Goal: Task Accomplishment & Management: Manage account settings

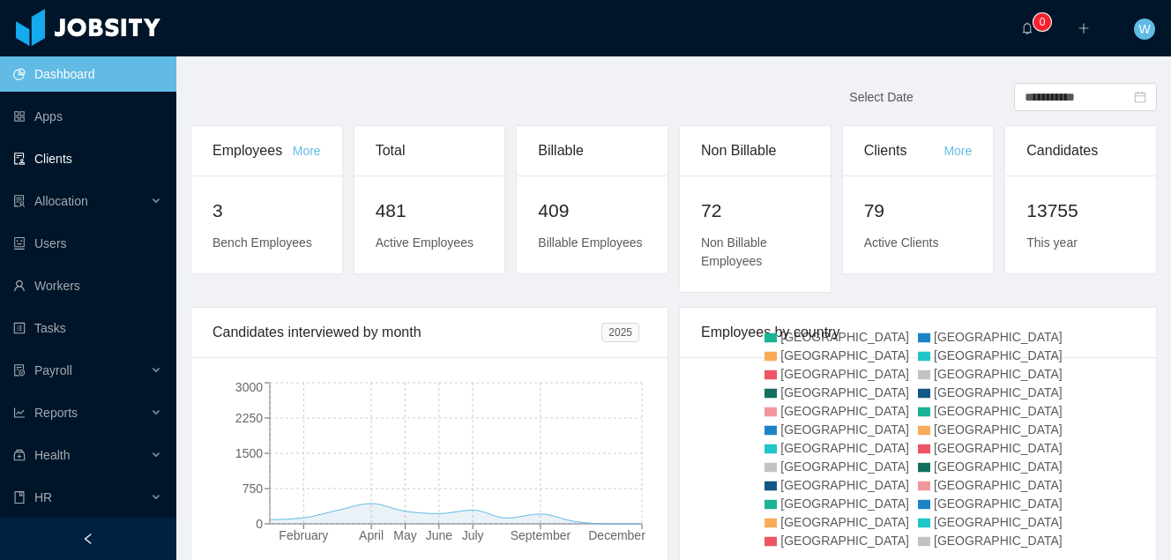
click at [76, 160] on link "Clients" at bounding box center [87, 158] width 149 height 35
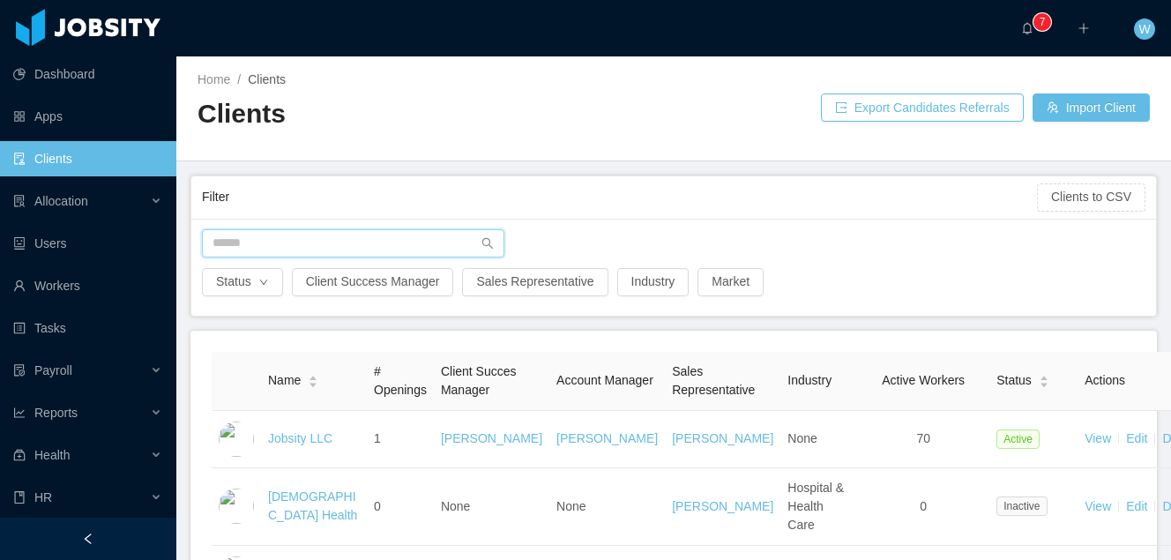
click at [328, 242] on input "text" at bounding box center [353, 243] width 302 height 28
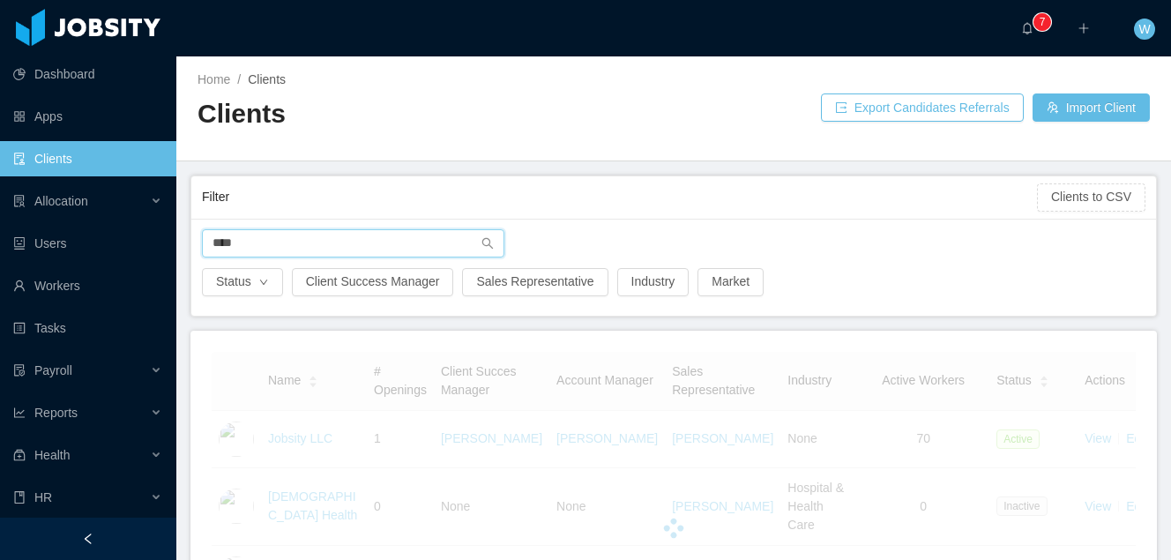
type input "*****"
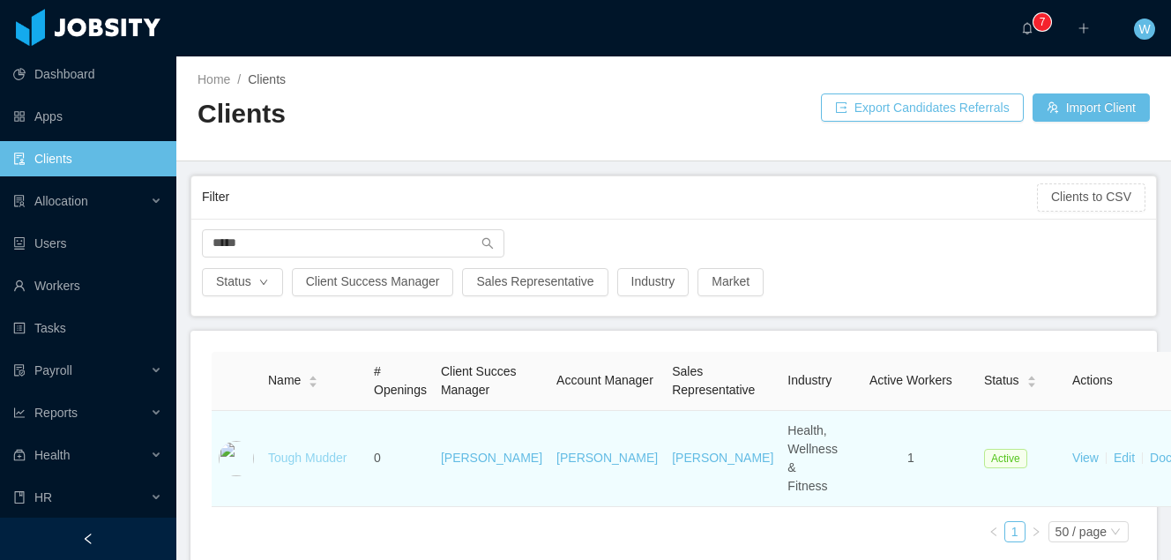
click at [303, 465] on link "Tough Mudder" at bounding box center [307, 457] width 79 height 14
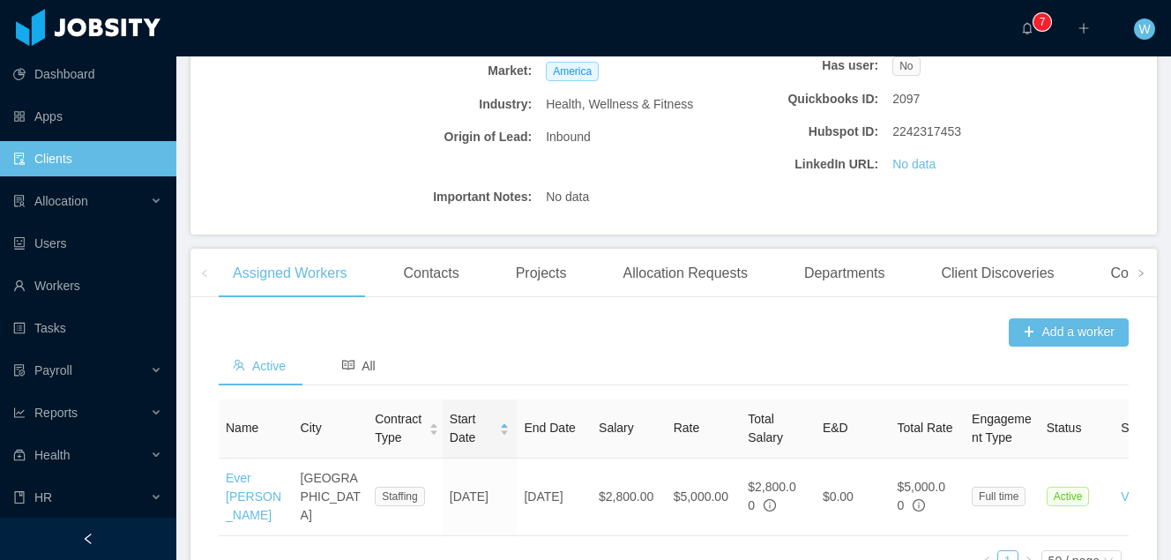
scroll to position [392, 0]
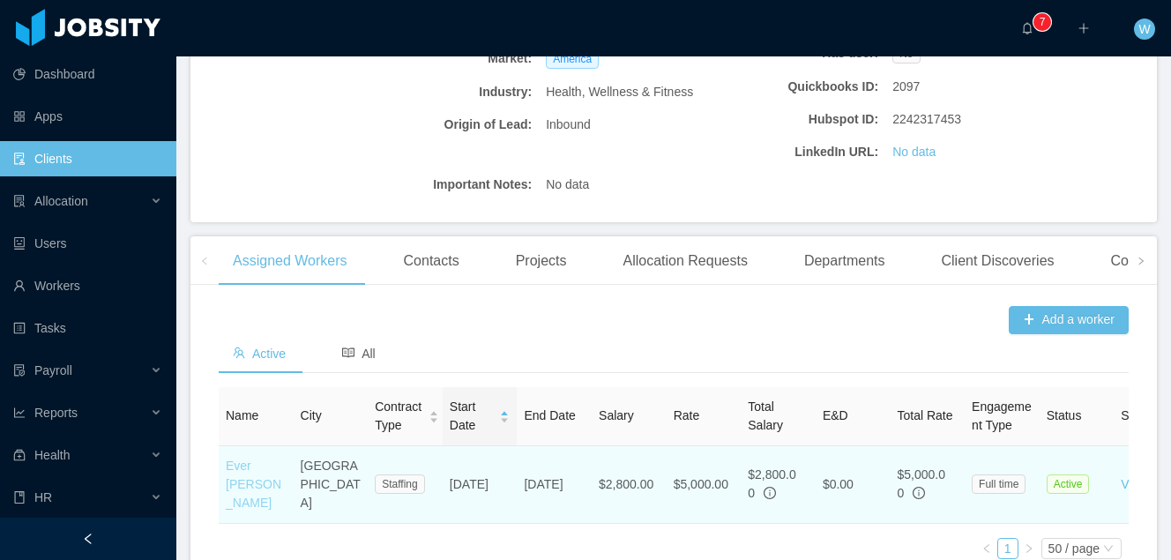
click at [248, 471] on link "Ever [PERSON_NAME]" at bounding box center [254, 483] width 56 height 51
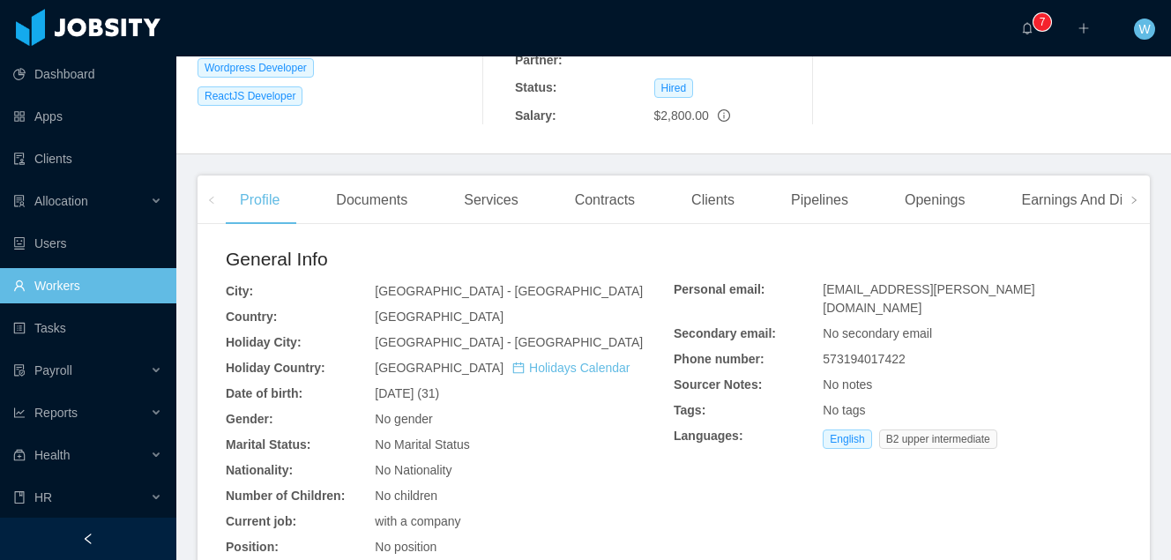
scroll to position [438, 0]
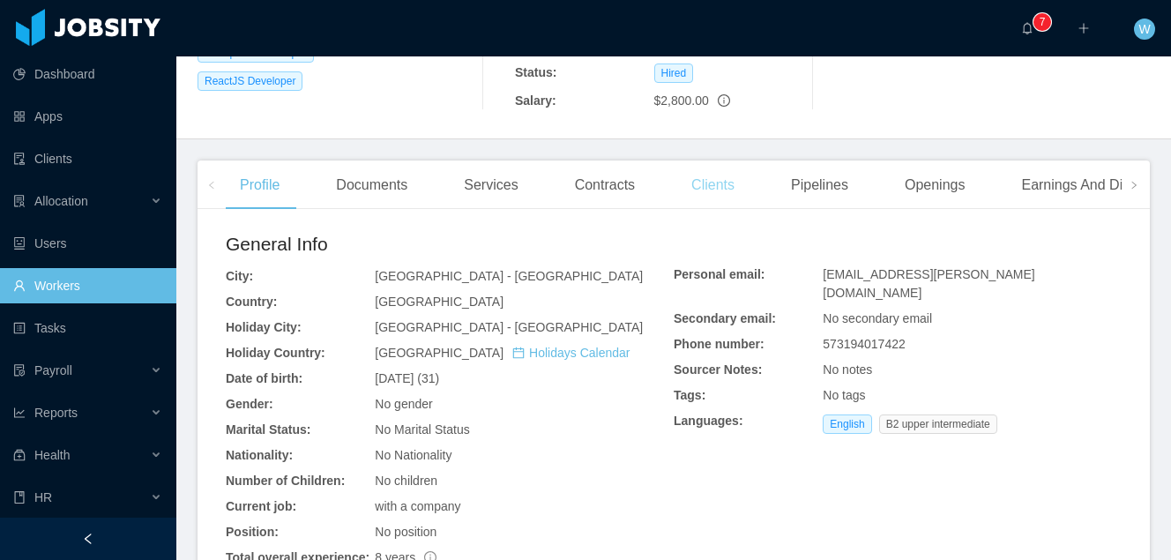
click at [725, 160] on div "Clients" at bounding box center [712, 184] width 71 height 49
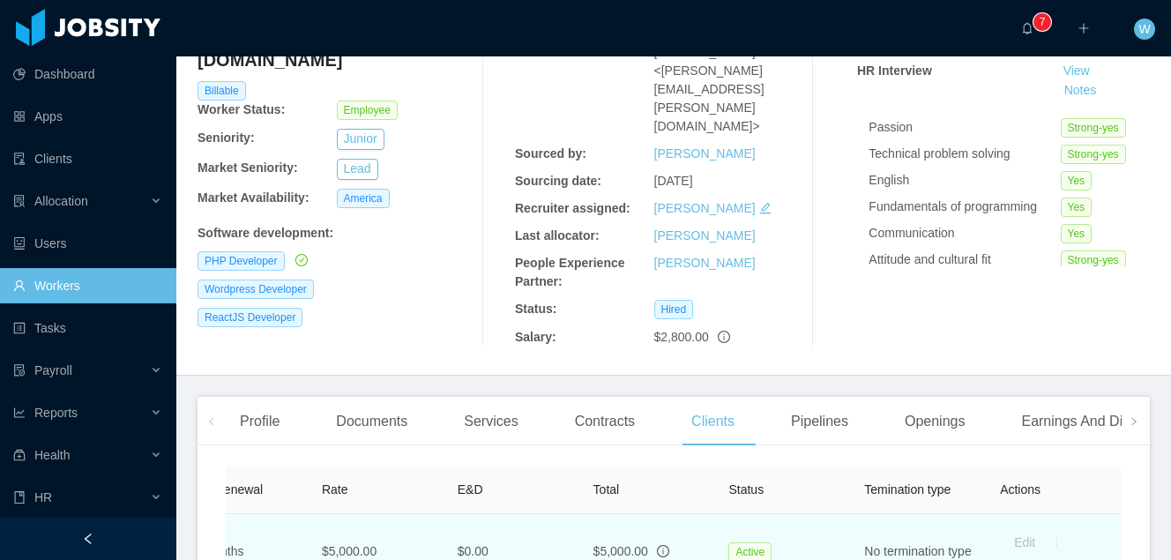
scroll to position [354, 0]
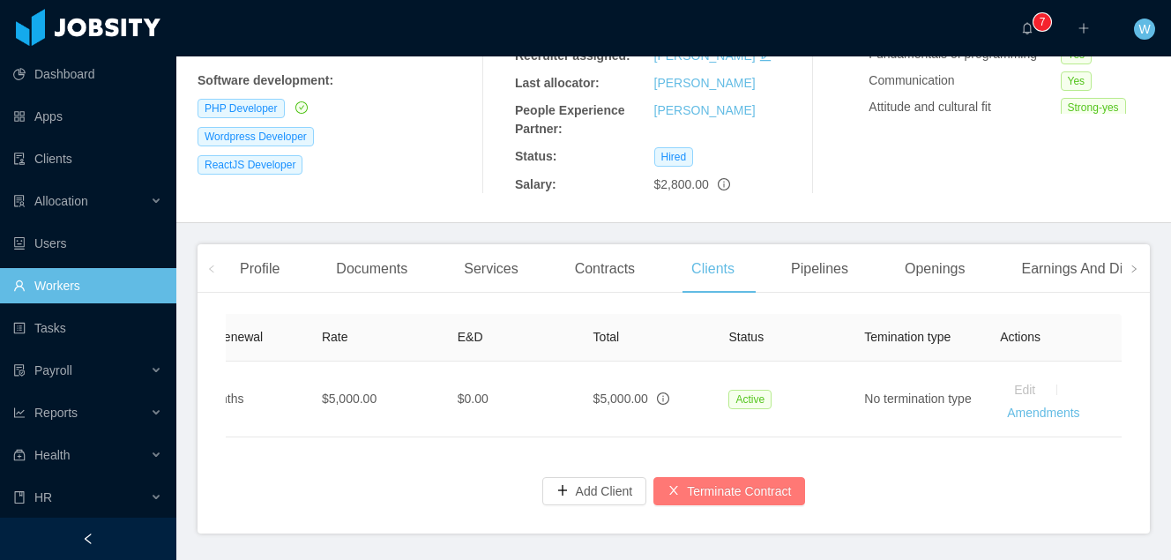
click at [728, 477] on button "Terminate Contract" at bounding box center [729, 491] width 152 height 28
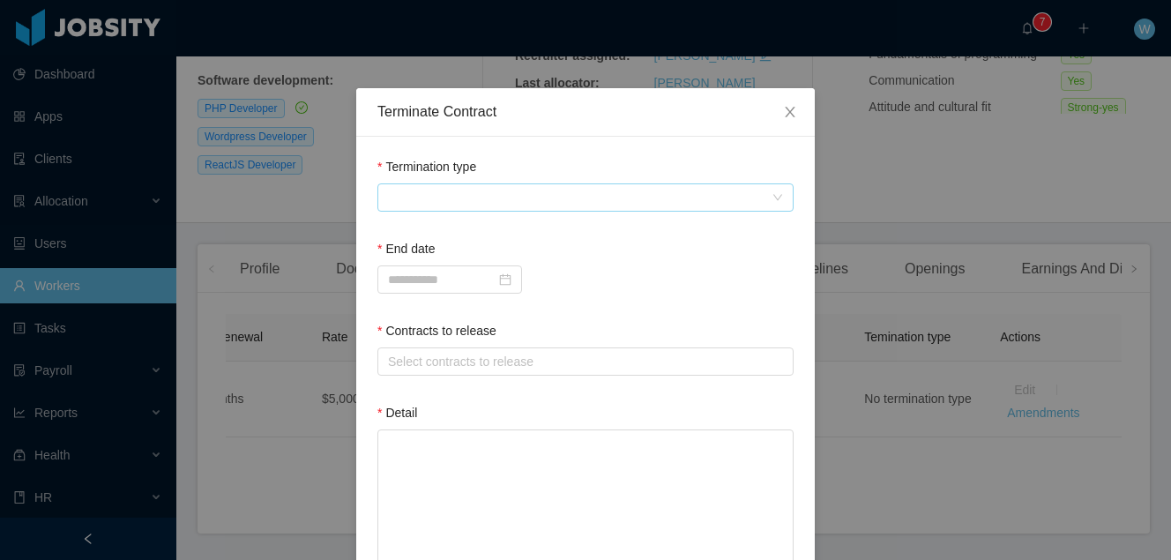
click at [509, 204] on span at bounding box center [579, 197] width 383 height 26
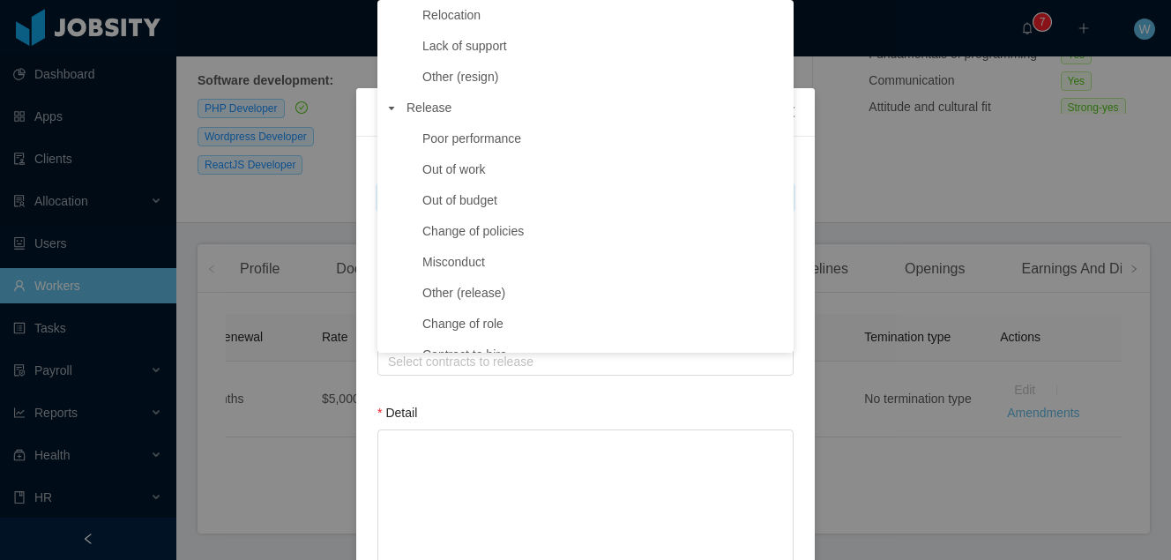
scroll to position [219, 0]
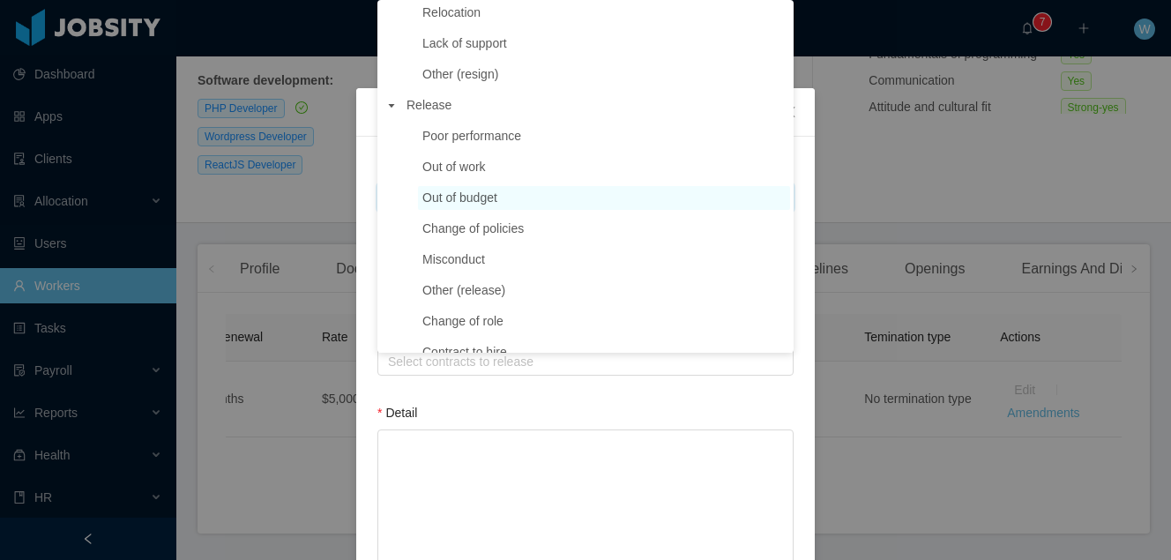
click at [525, 202] on span "Out of budget" at bounding box center [604, 198] width 372 height 24
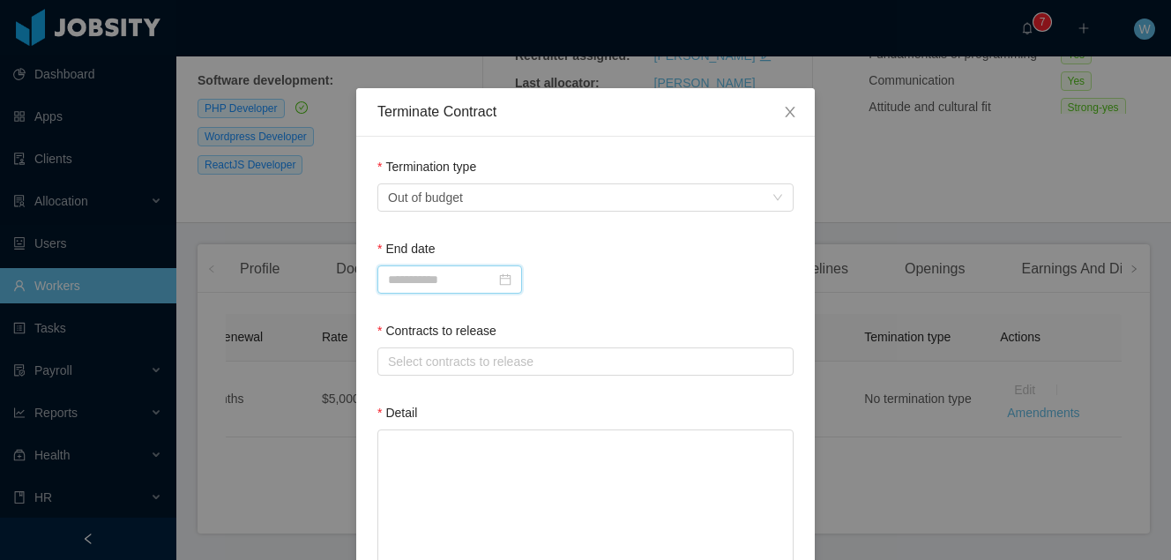
click at [491, 277] on input at bounding box center [449, 279] width 145 height 28
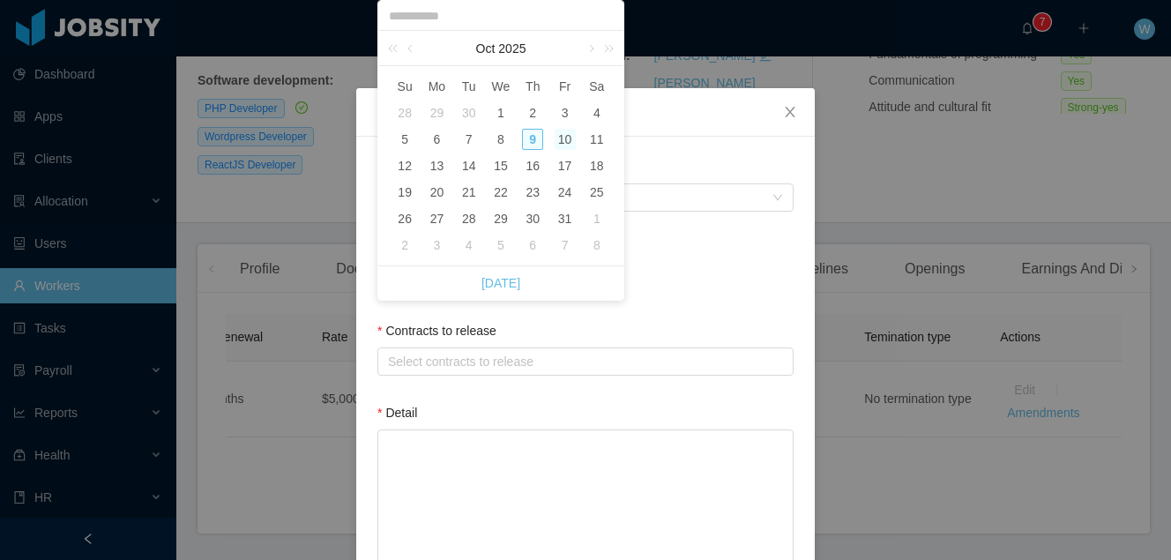
click at [563, 141] on div "10" at bounding box center [564, 139] width 21 height 21
type input "**********"
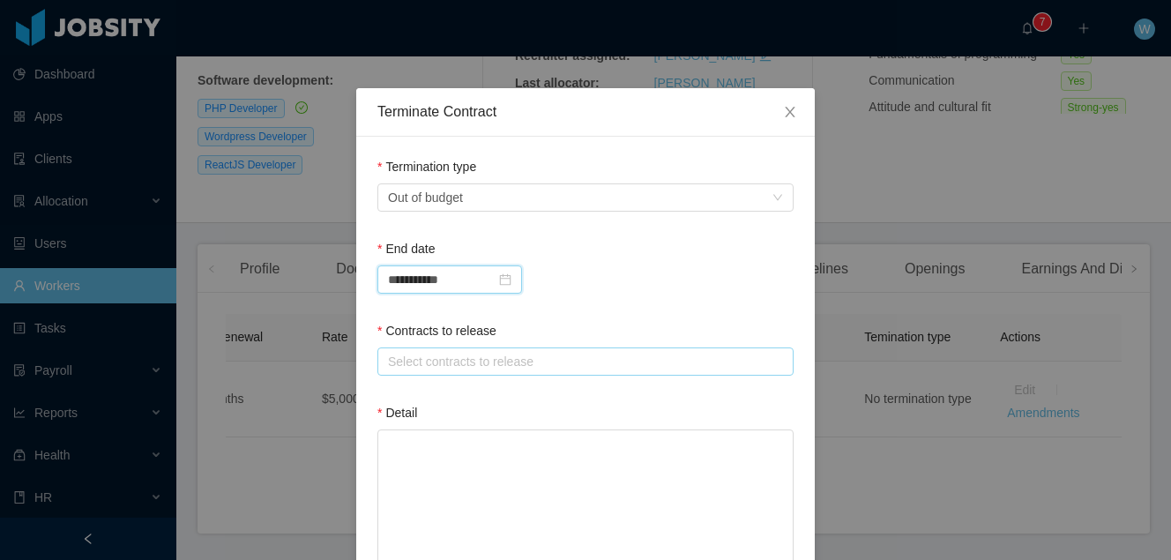
click at [496, 355] on div "Select contracts to release" at bounding box center [581, 362] width 387 height 18
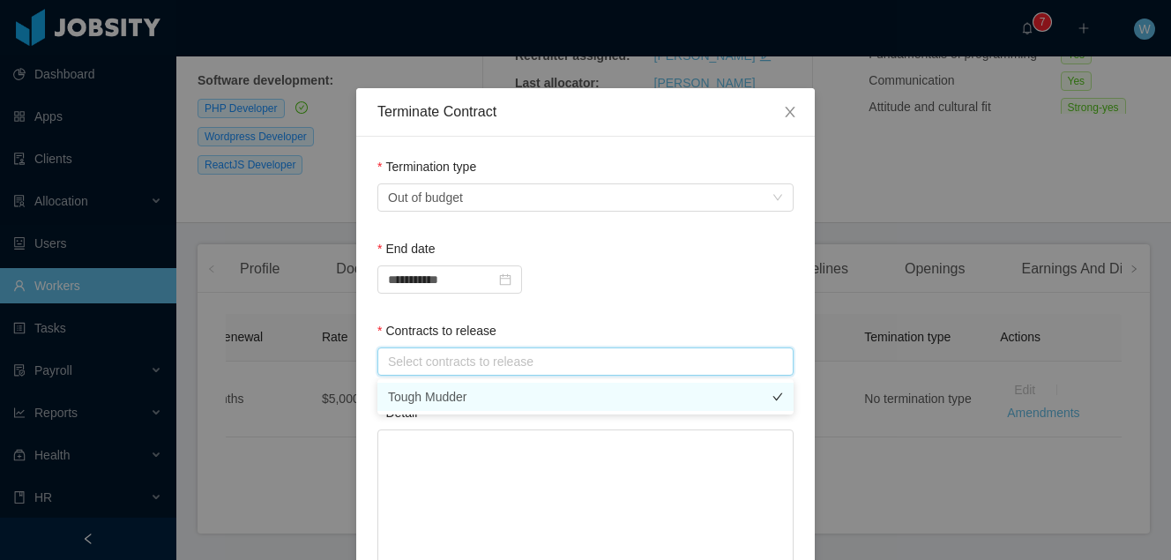
click at [482, 393] on li "Tough Mudder" at bounding box center [585, 397] width 416 height 28
click at [513, 494] on textarea "Detail" at bounding box center [585, 507] width 416 height 157
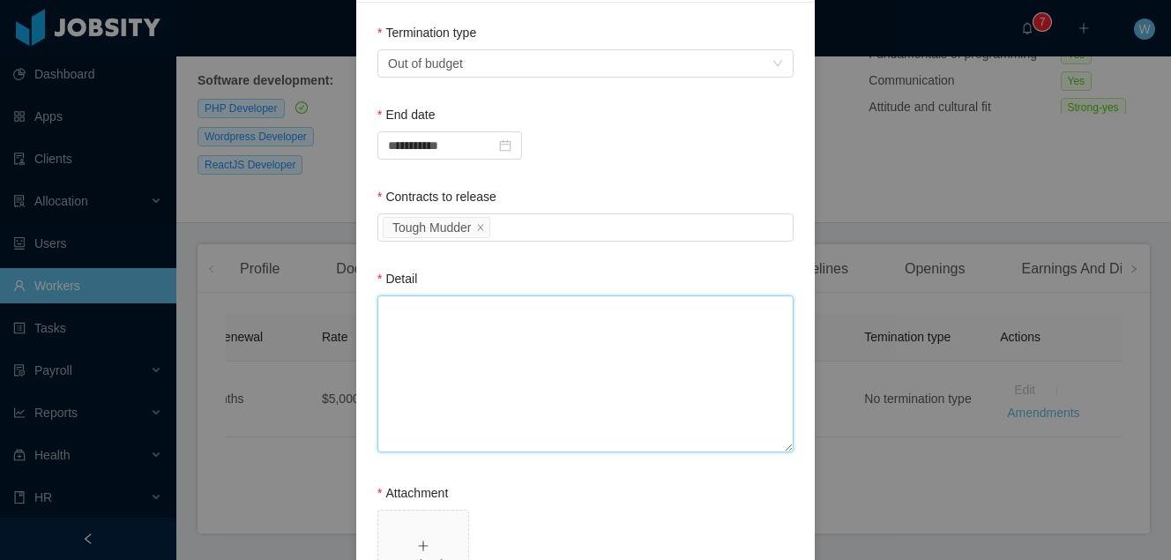
scroll to position [304, 0]
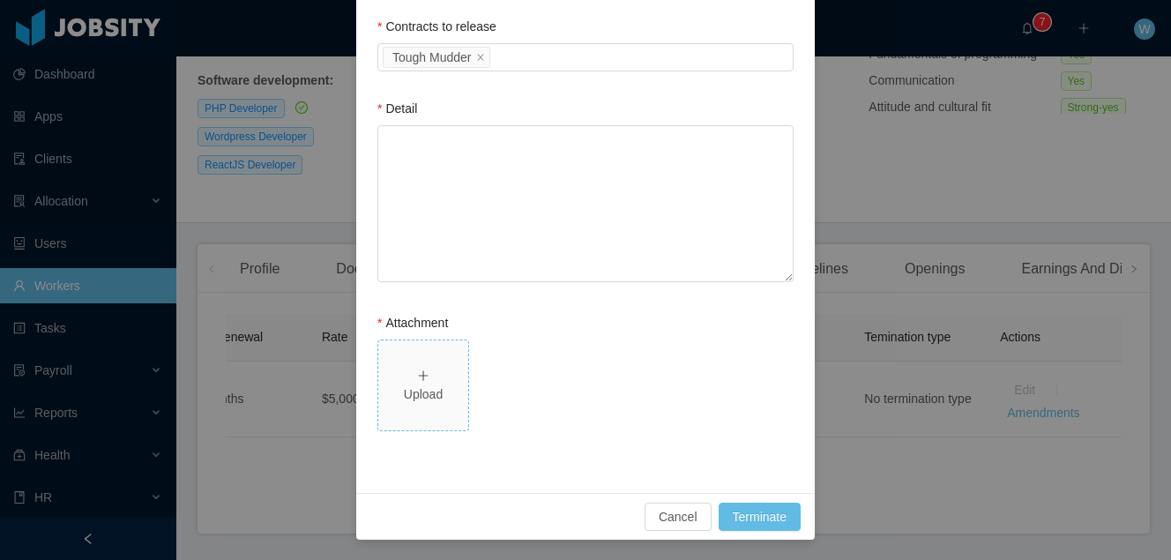
click at [397, 407] on span "Upload" at bounding box center [423, 385] width 90 height 90
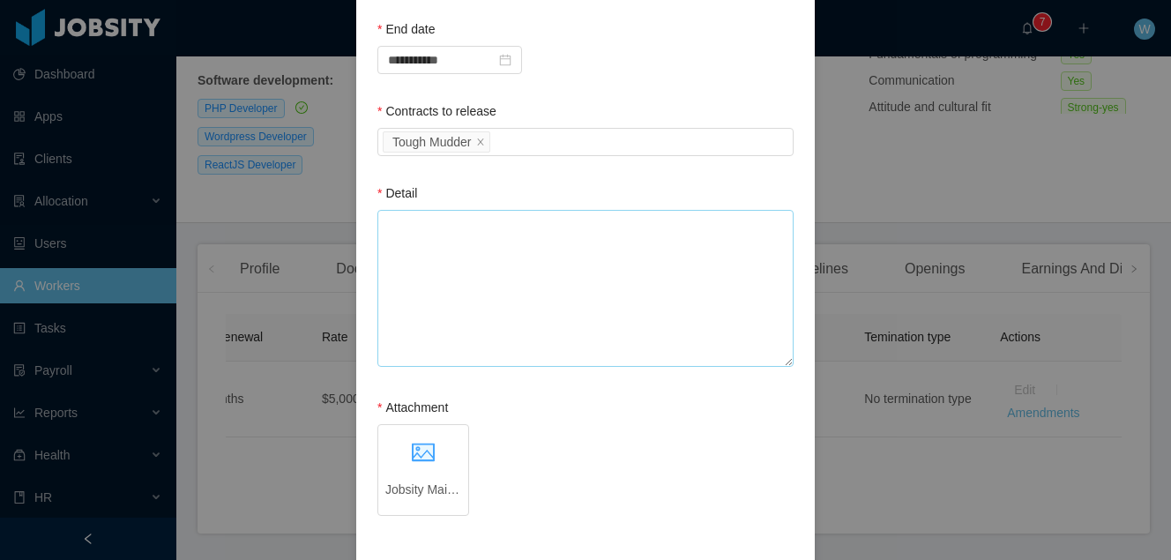
scroll to position [198, 0]
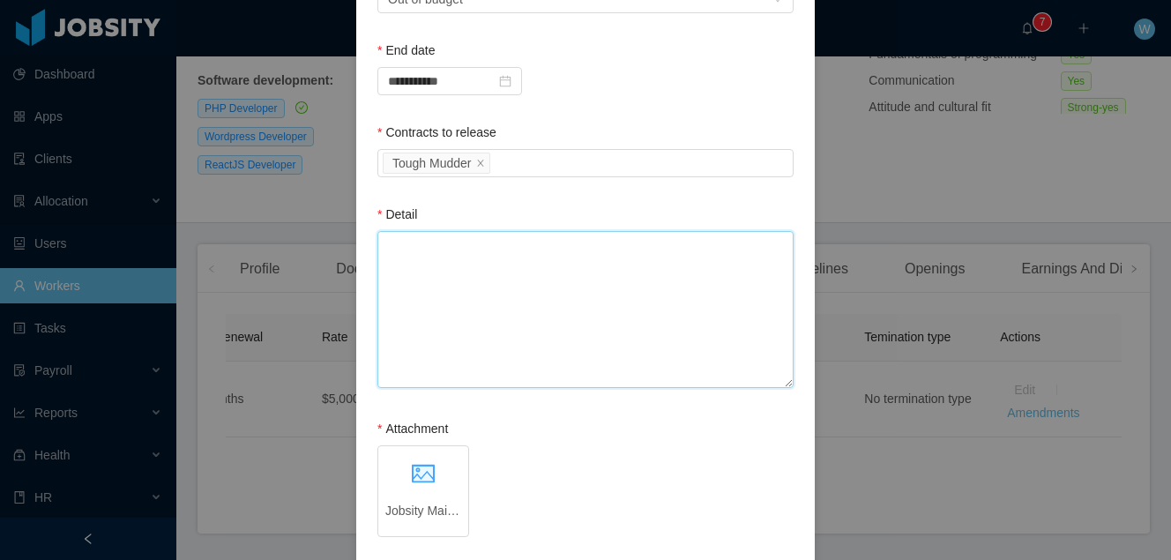
click at [671, 244] on textarea "Detail" at bounding box center [585, 309] width 416 height 157
paste textarea "**********"
type textarea "**********"
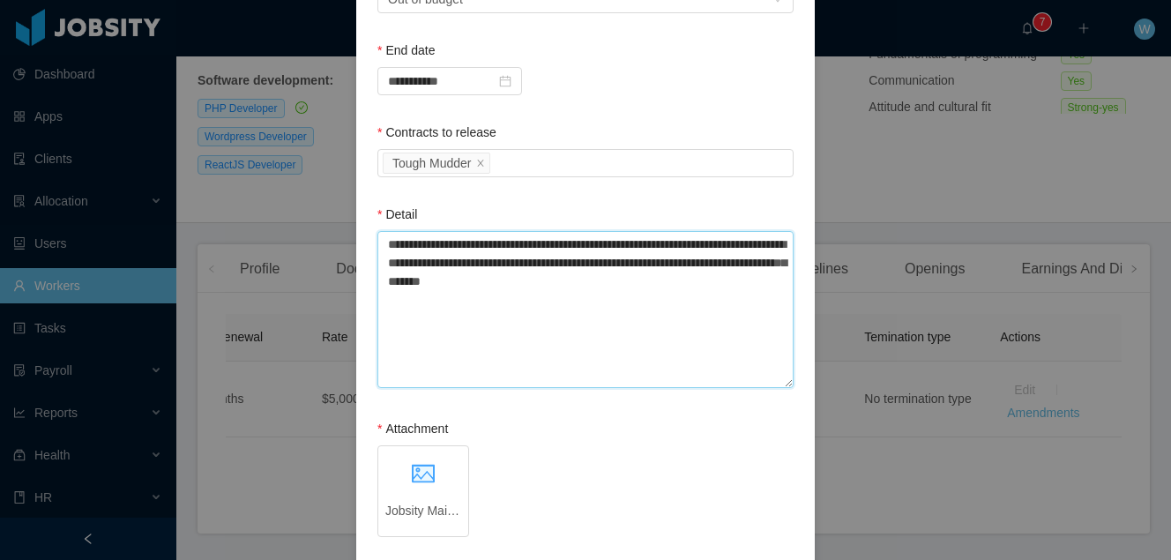
scroll to position [304, 0]
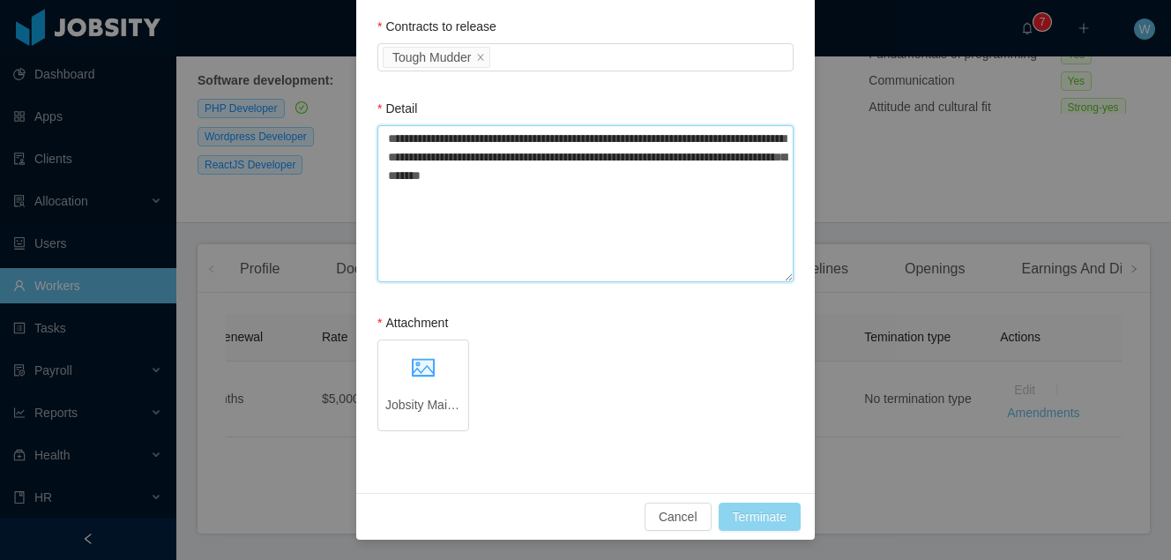
type textarea "**********"
click at [763, 529] on button "Terminate" at bounding box center [759, 516] width 82 height 28
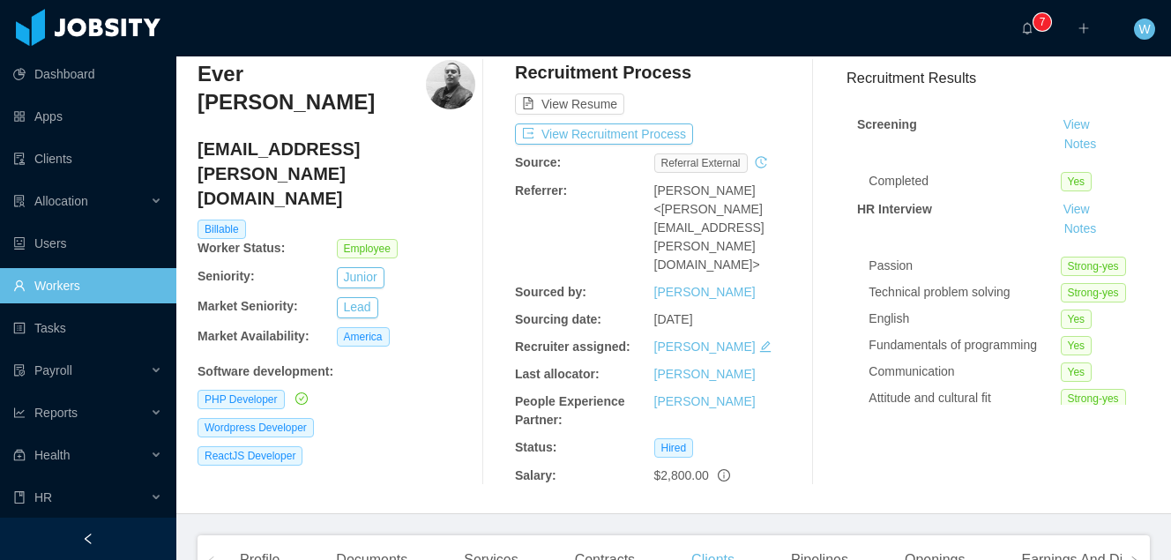
scroll to position [64, 0]
drag, startPoint x: 342, startPoint y: 392, endPoint x: 187, endPoint y: 329, distance: 167.6
click at [187, 329] on div "Home / Workers / Ever [PERSON_NAME] / Options Ever [PERSON_NAME] [EMAIL_ADDRESS…" at bounding box center [673, 252] width 994 height 521
copy div "PHP Developer Wordpress Developer ReactJS Developer"
